Goal: Task Accomplishment & Management: Use online tool/utility

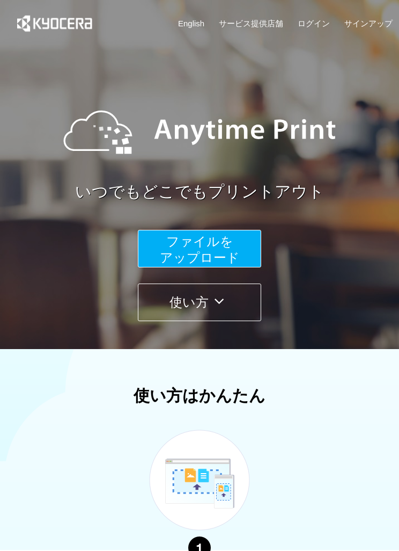
click at [223, 241] on span "ファイルを ​​アップロード" at bounding box center [200, 249] width 80 height 31
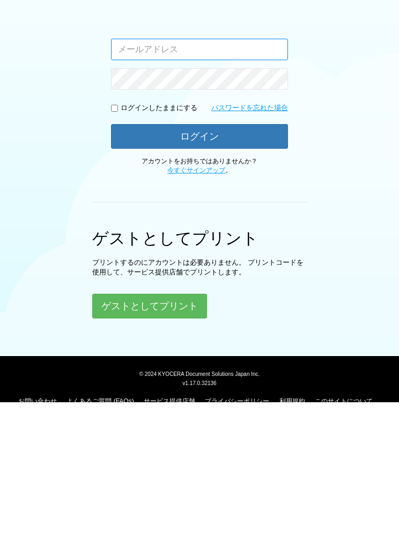
scroll to position [100, 0]
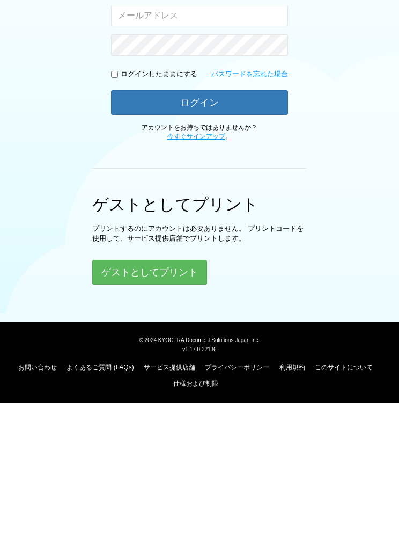
click at [166, 408] on button "ゲストとしてプリント" at bounding box center [149, 420] width 115 height 25
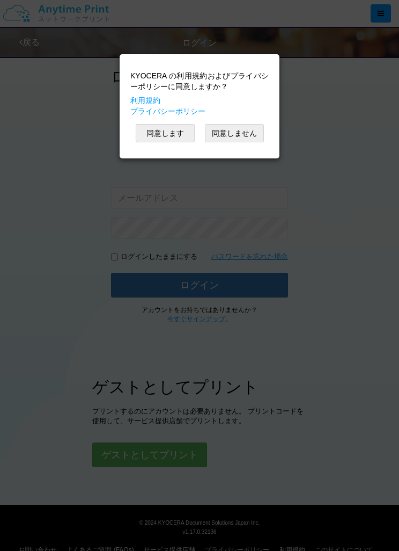
click at [181, 132] on button "同意します" at bounding box center [165, 133] width 59 height 18
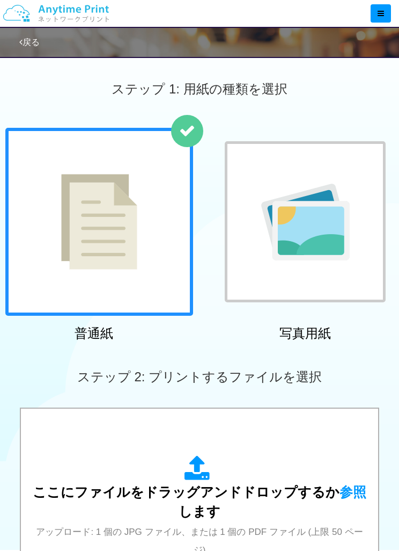
click at [127, 248] on img at bounding box center [99, 222] width 76 height 96
click at [343, 490] on span "参照" at bounding box center [353, 491] width 27 height 15
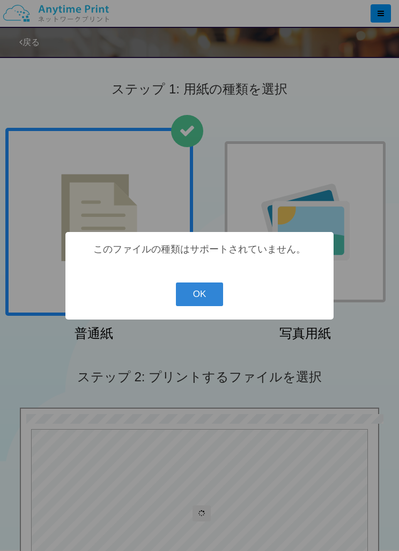
click at [207, 298] on button "OK" at bounding box center [200, 294] width 48 height 24
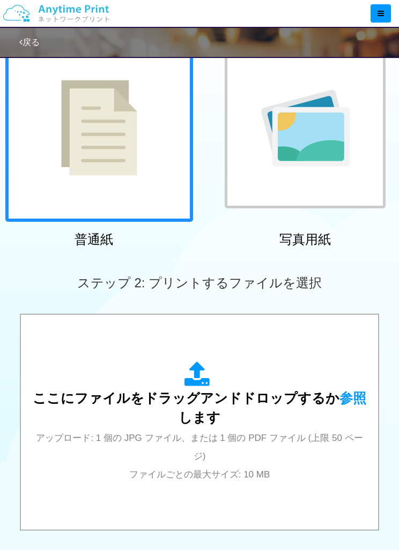
scroll to position [99, 0]
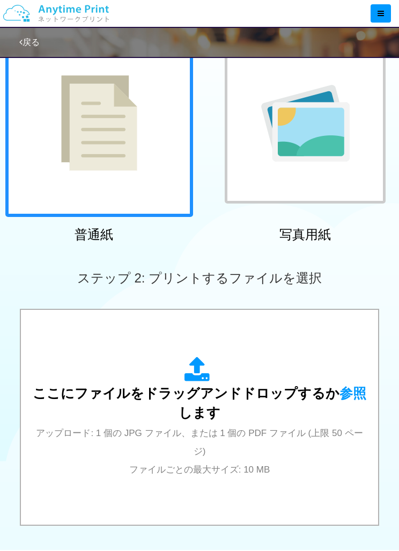
click at [349, 395] on span "参照" at bounding box center [353, 392] width 27 height 15
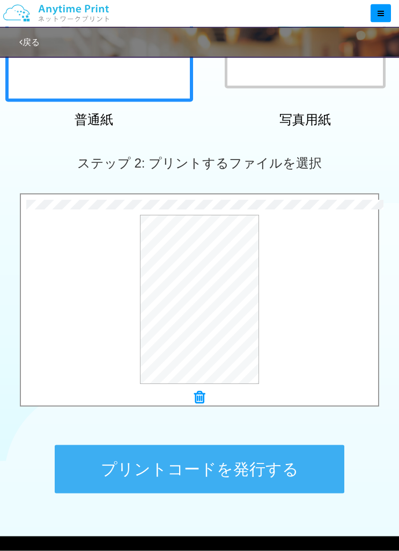
scroll to position [247, 0]
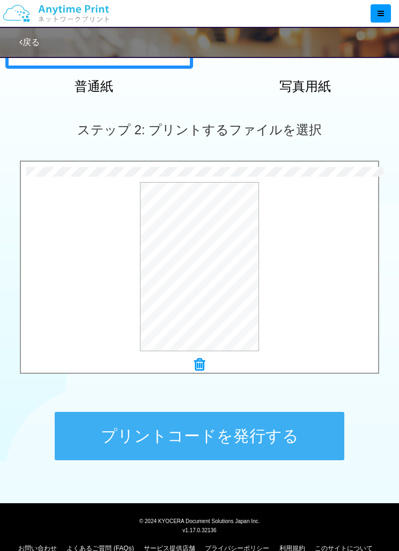
click at [252, 436] on button "プリントコードを発行する" at bounding box center [200, 436] width 290 height 48
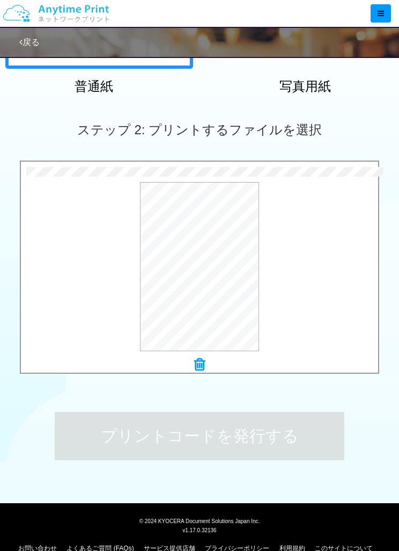
scroll to position [0, 0]
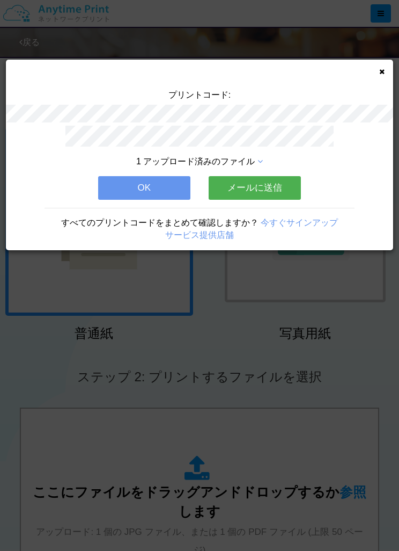
click at [156, 181] on button "OK" at bounding box center [144, 188] width 92 height 24
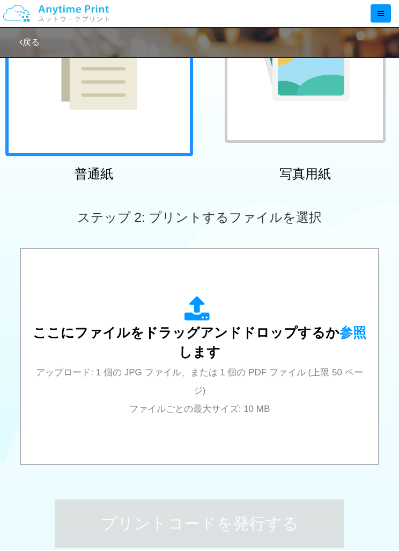
scroll to position [247, 0]
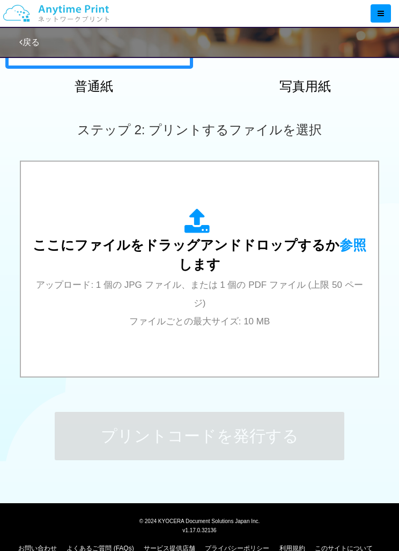
click at [204, 227] on icon at bounding box center [200, 221] width 30 height 27
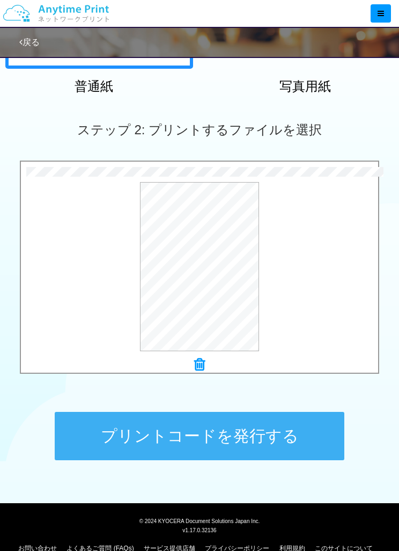
click at [0, 0] on button "プレビュー" at bounding box center [0, 0] width 0 height 0
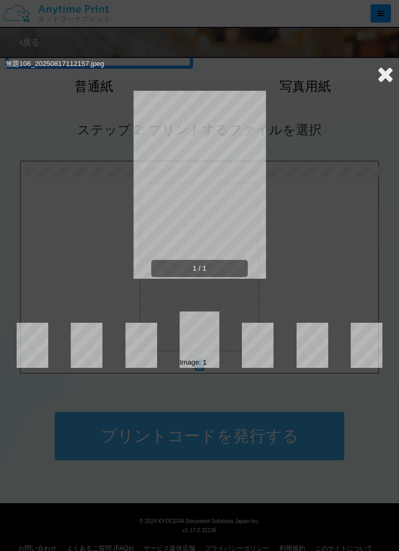
click at [380, 76] on icon at bounding box center [385, 73] width 17 height 21
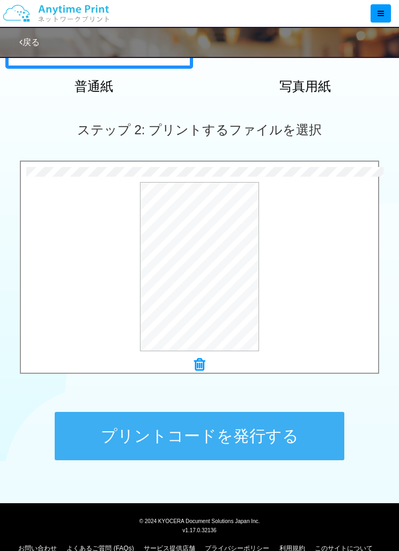
click at [240, 433] on button "プリントコードを発行する" at bounding box center [200, 436] width 290 height 48
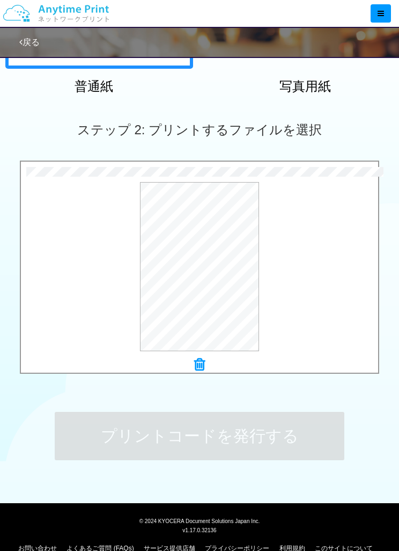
scroll to position [0, 0]
